Goal: Information Seeking & Learning: Learn about a topic

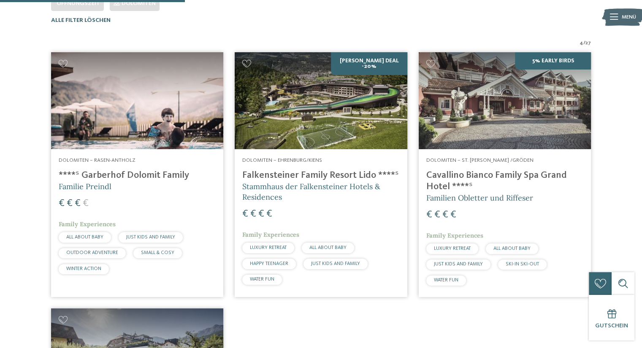
click at [115, 179] on h4 "****ˢ Garberhof Dolomit Family" at bounding box center [137, 175] width 157 height 11
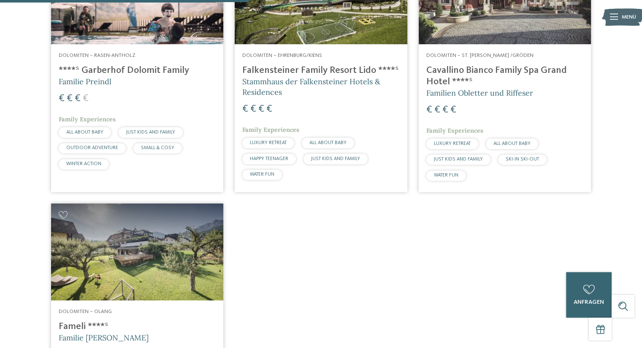
scroll to position [334, 0]
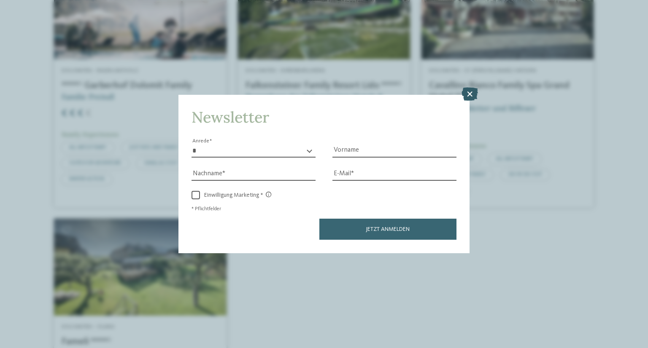
click at [472, 92] on icon at bounding box center [469, 94] width 16 height 13
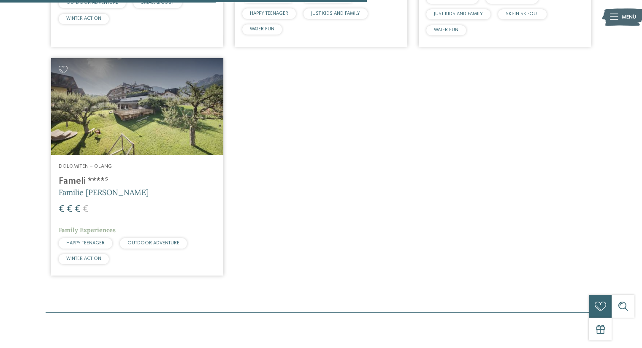
scroll to position [499, 0]
